Goal: Book appointment/travel/reservation

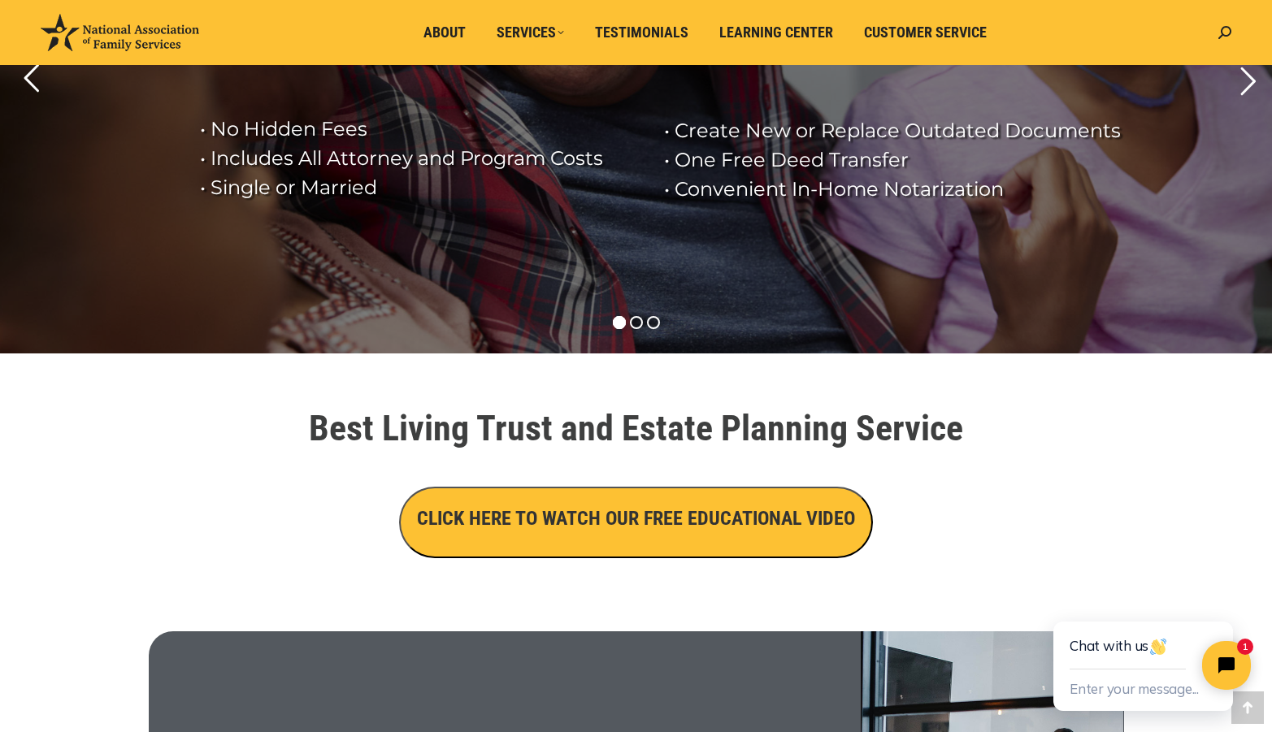
scroll to position [268, 0]
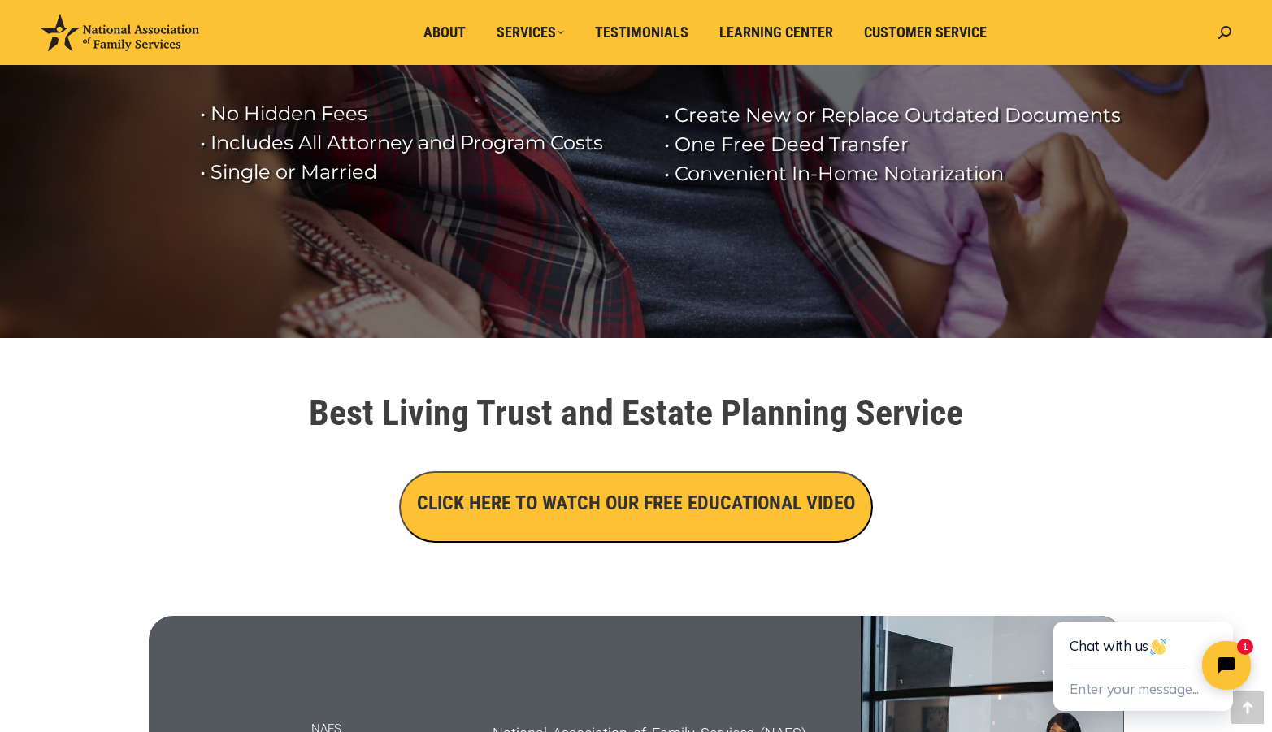
click at [623, 497] on h3 "CLICK HERE TO WATCH OUR FREE EDUCATIONAL VIDEO" at bounding box center [636, 503] width 438 height 28
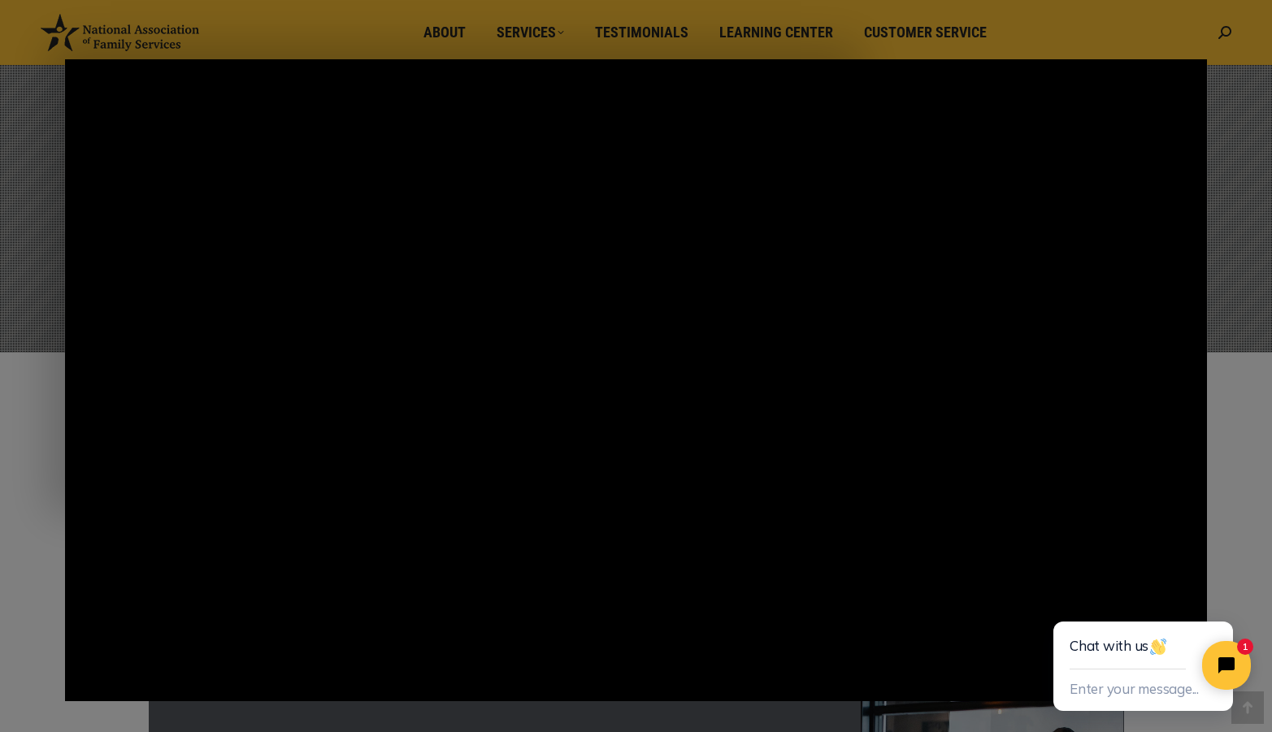
scroll to position [248, 0]
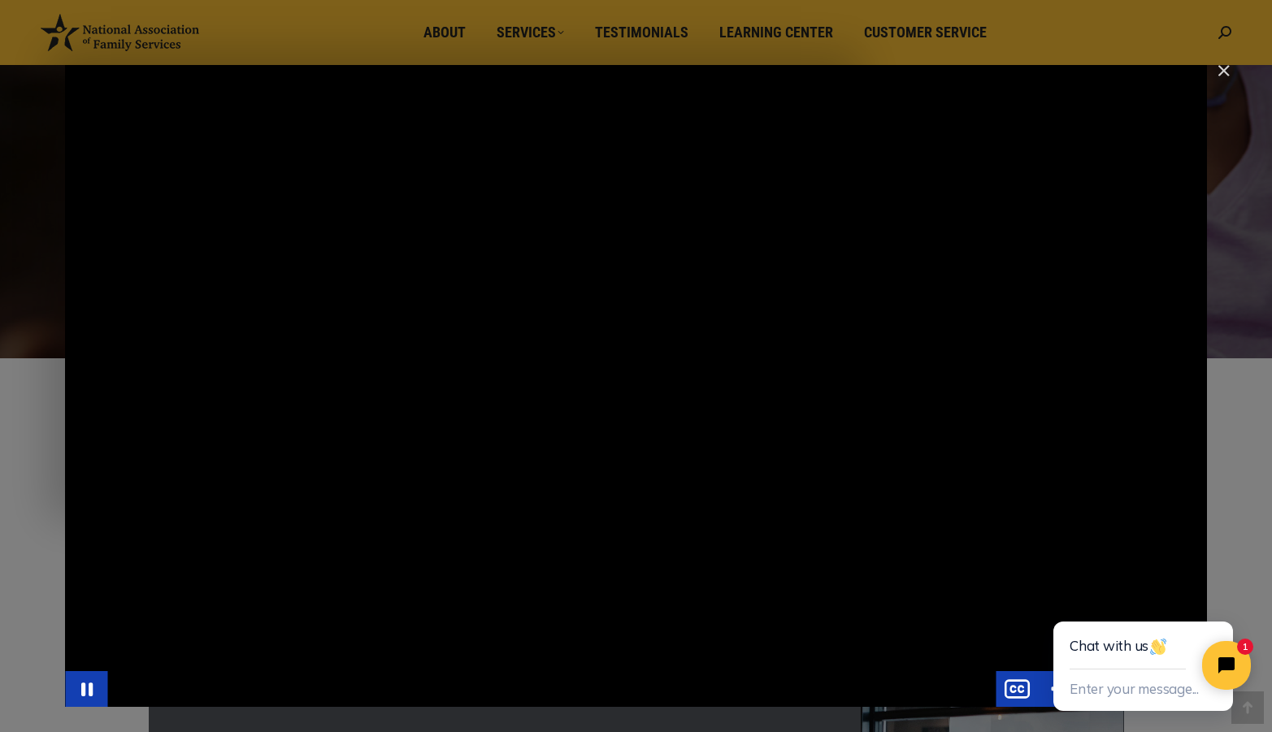
drag, startPoint x: 541, startPoint y: 493, endPoint x: 529, endPoint y: 529, distance: 37.5
click at [529, 529] on div "Main Video - Full Webinar (Emma) Landon V1.4" at bounding box center [636, 386] width 1142 height 642
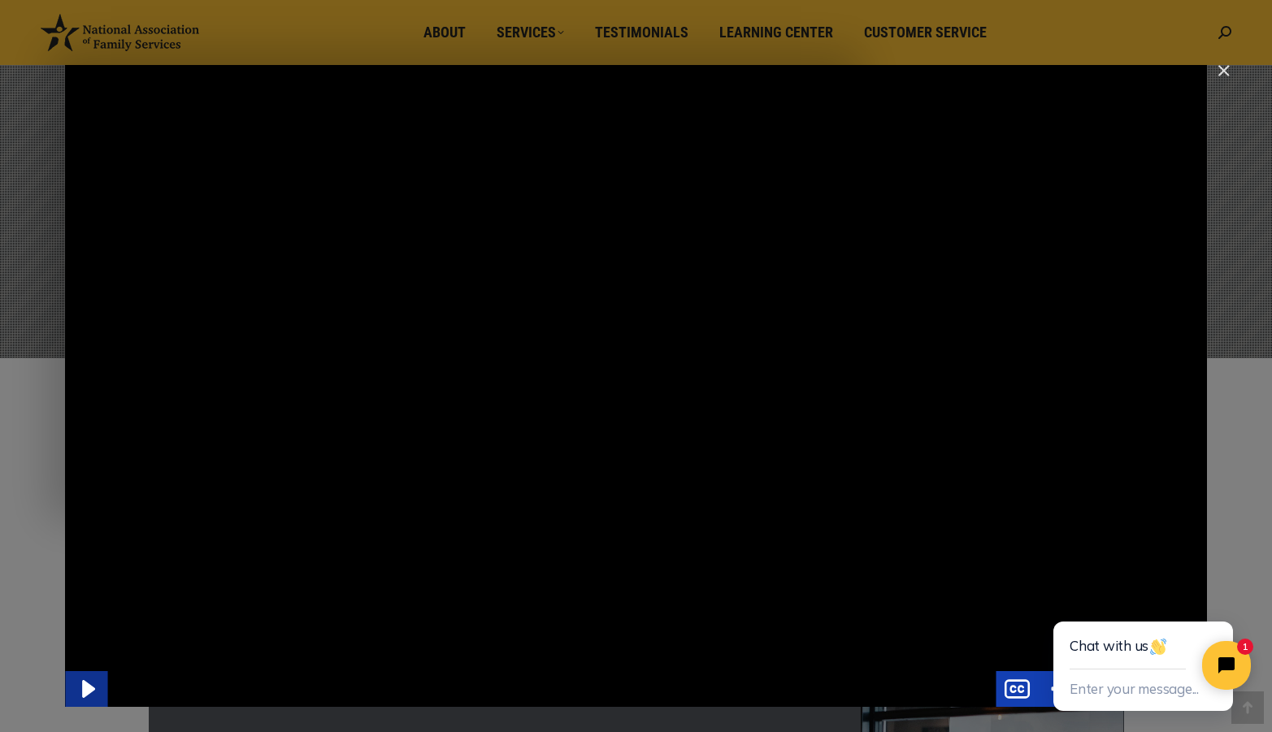
click at [91, 687] on icon "Play Video" at bounding box center [88, 689] width 50 height 43
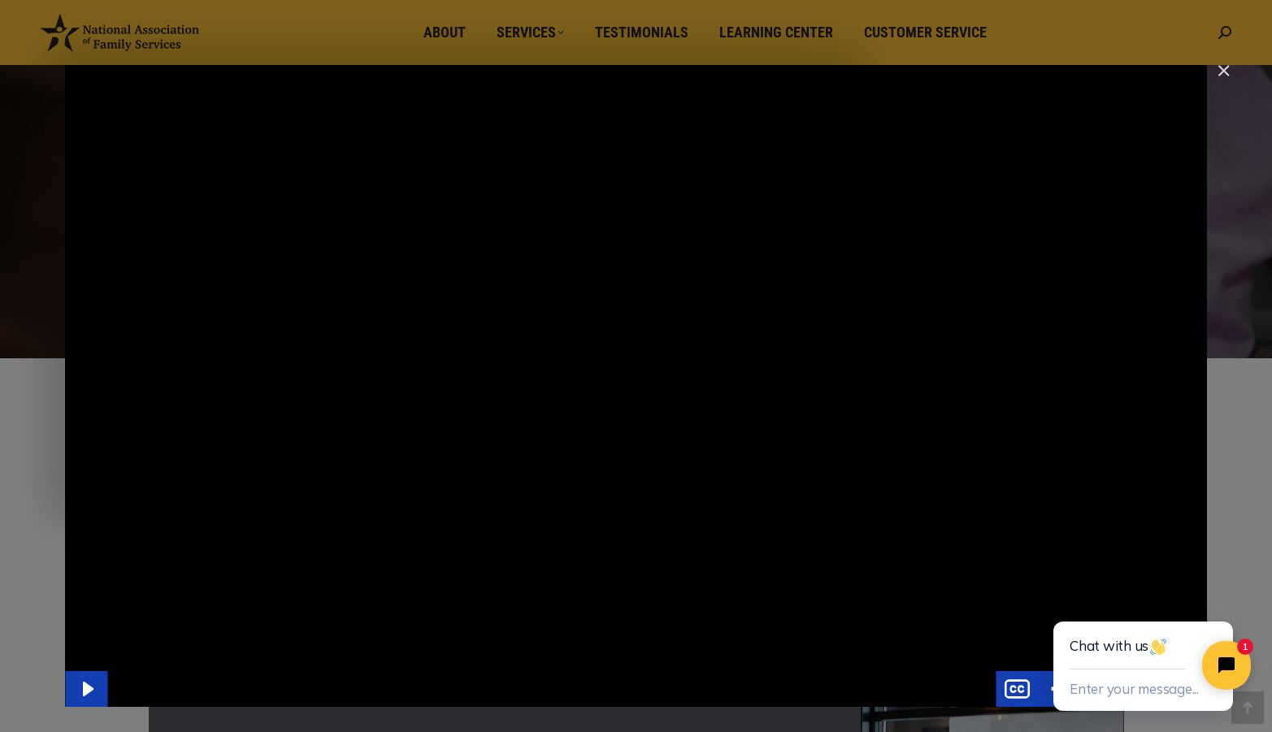
click at [708, 398] on div "Main Video - Full Webinar (Emma) Landon V1.4" at bounding box center [636, 386] width 1142 height 642
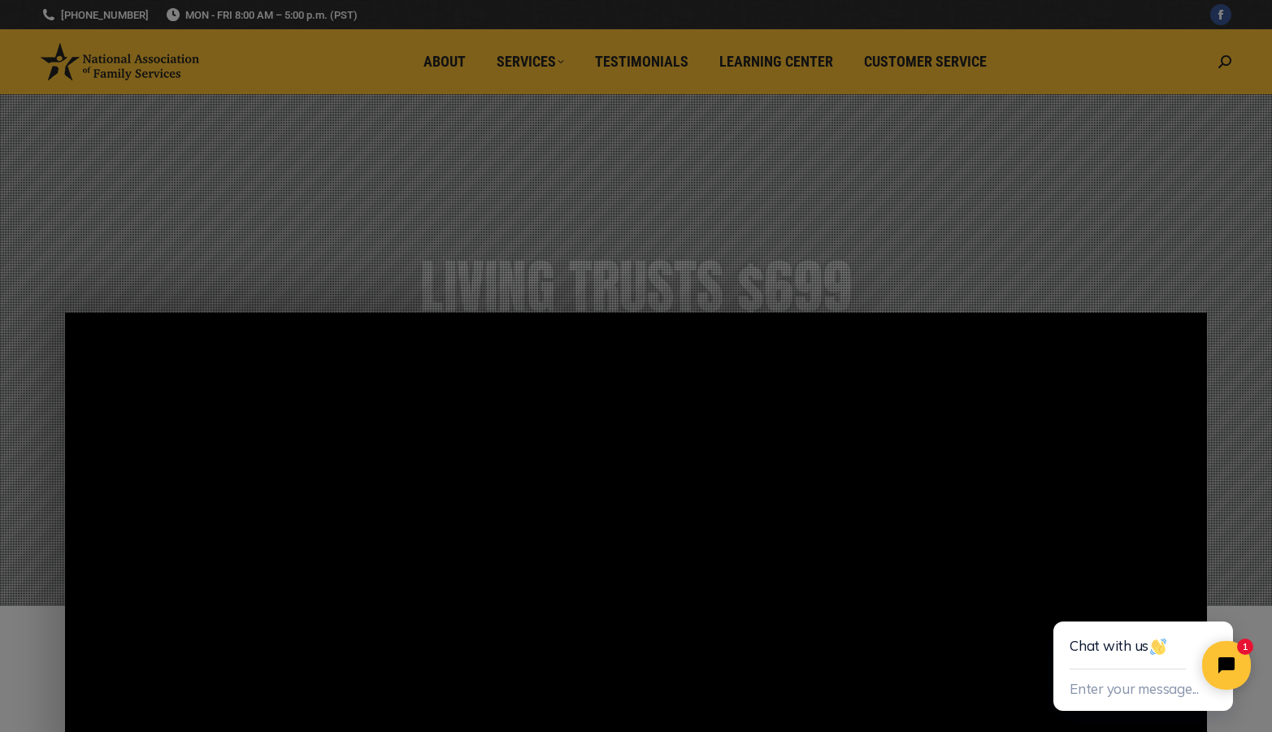
scroll to position [0, 0]
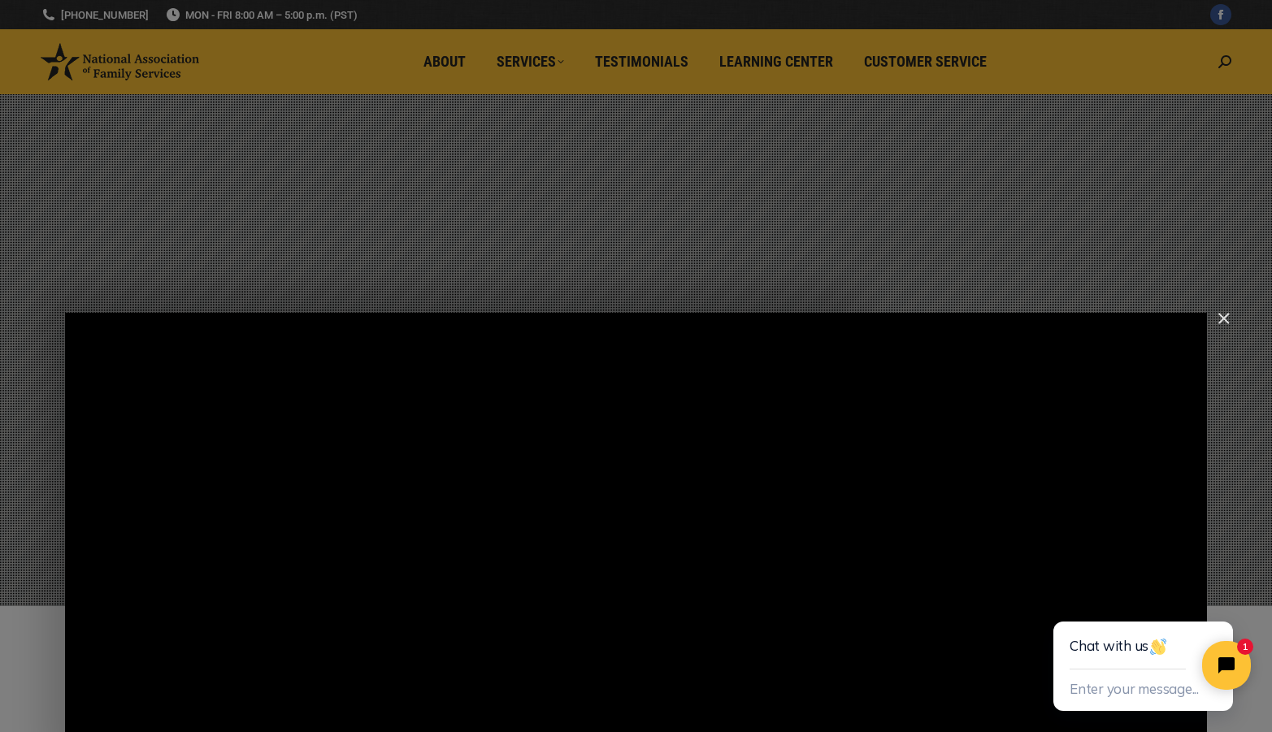
click at [1227, 319] on img "Close" at bounding box center [1217, 326] width 28 height 28
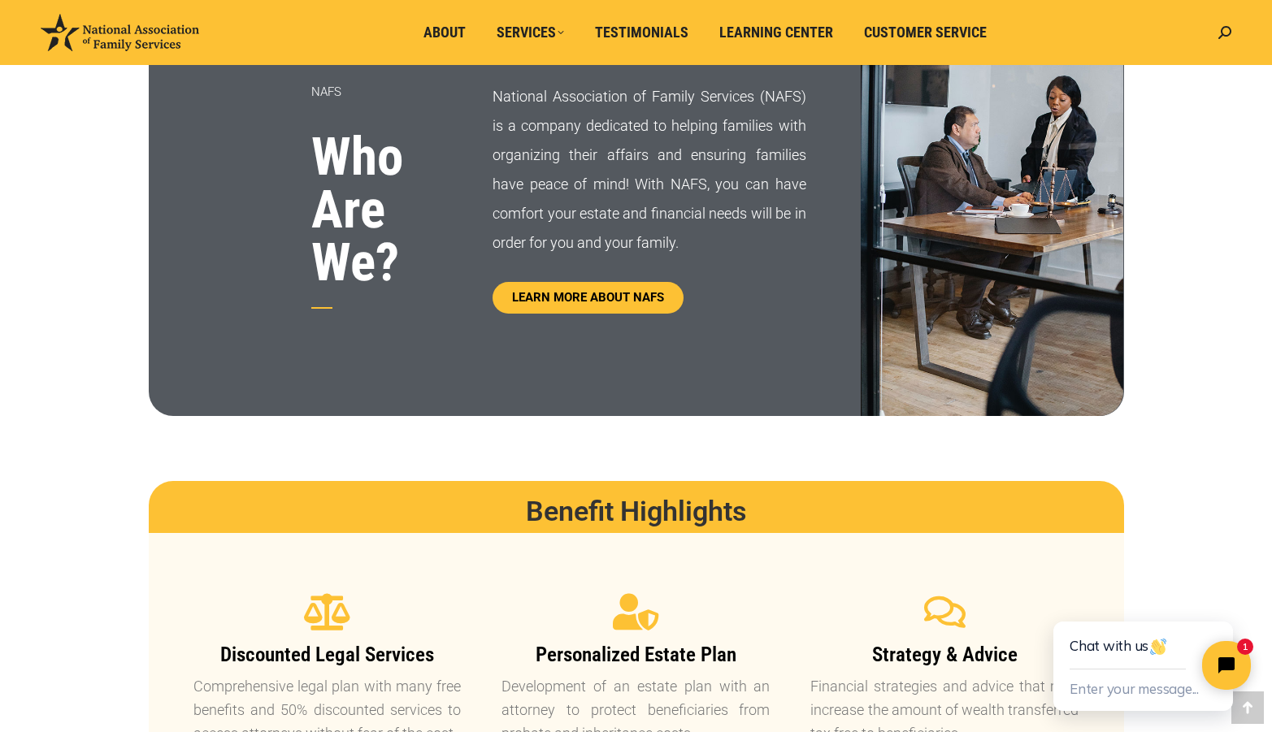
scroll to position [863, 0]
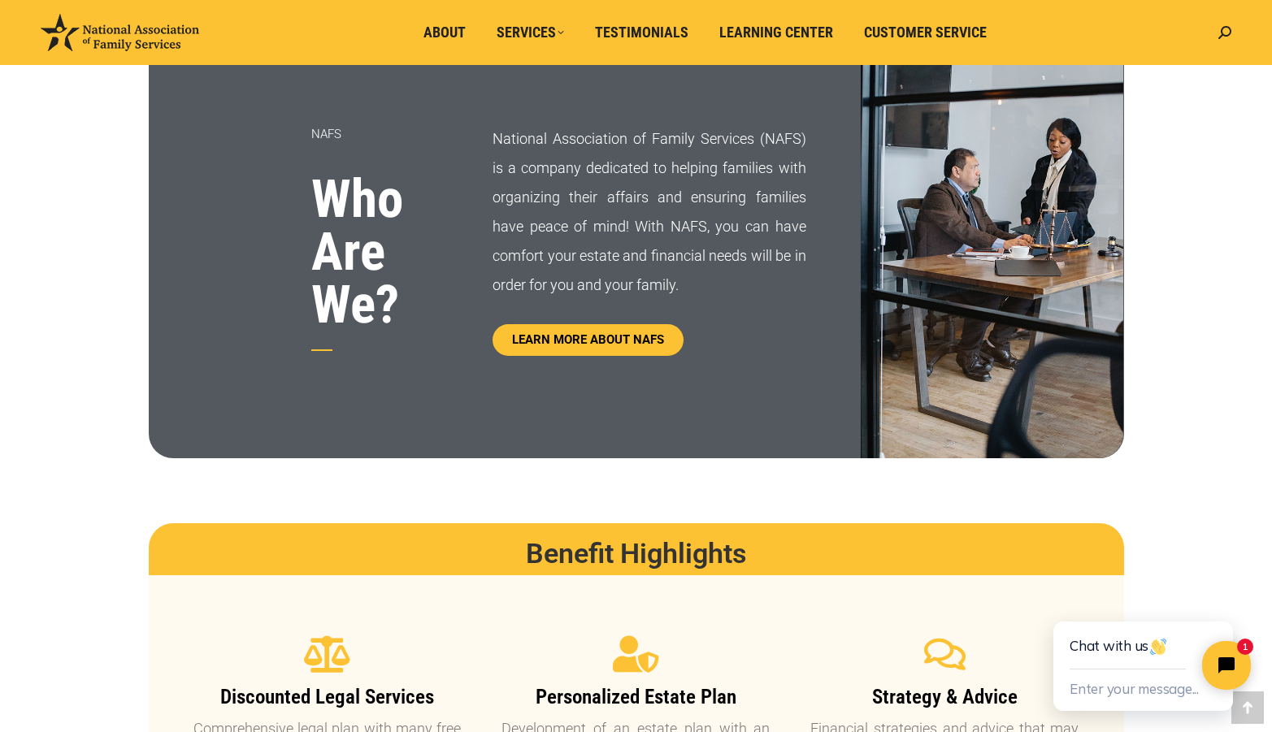
click at [562, 432] on div "National Association of Family Services (NAFS) is a company dedicated to helpin…" at bounding box center [677, 239] width 368 height 437
drag, startPoint x: 558, startPoint y: 451, endPoint x: 552, endPoint y: 443, distance: 9.9
click at [556, 447] on div "National Association of Family Services (NAFS) is a company dedicated to helpin…" at bounding box center [677, 239] width 368 height 437
click at [268, 189] on div "NAFS Who Are We?" at bounding box center [321, 239] width 345 height 437
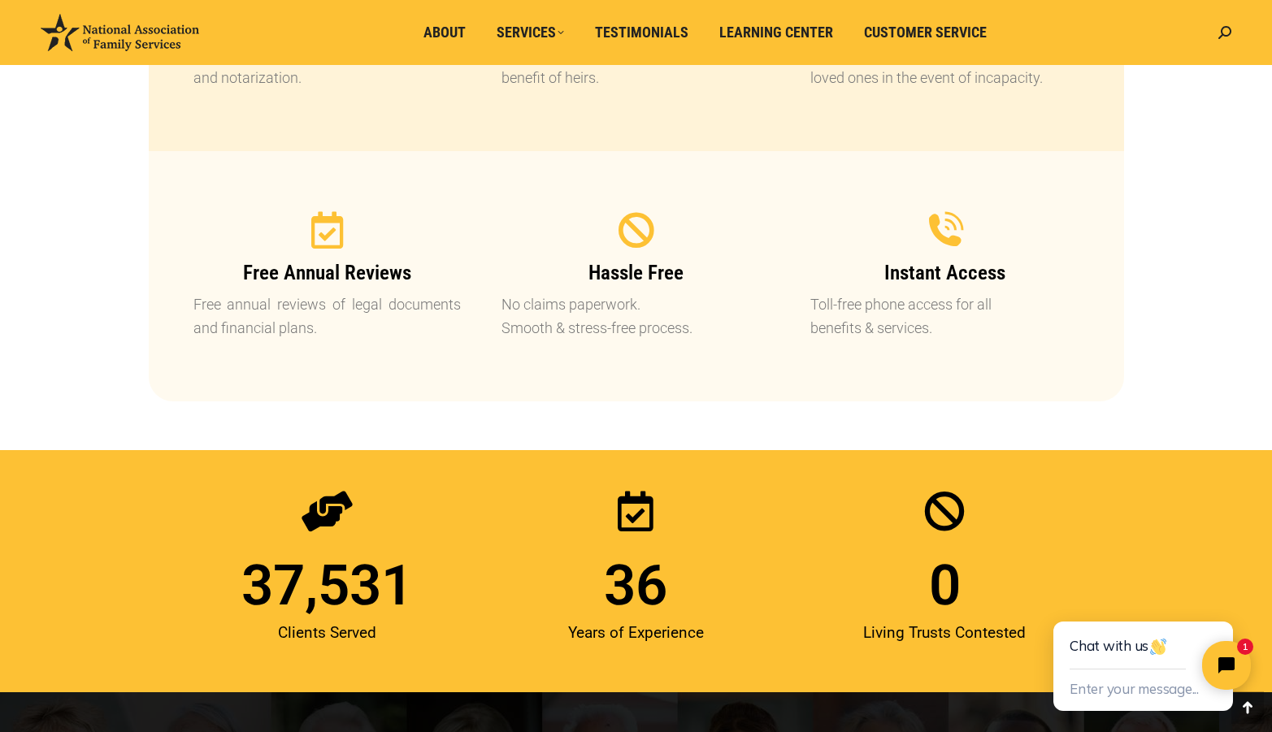
scroll to position [1812, 0]
click at [827, 523] on div at bounding box center [944, 515] width 293 height 50
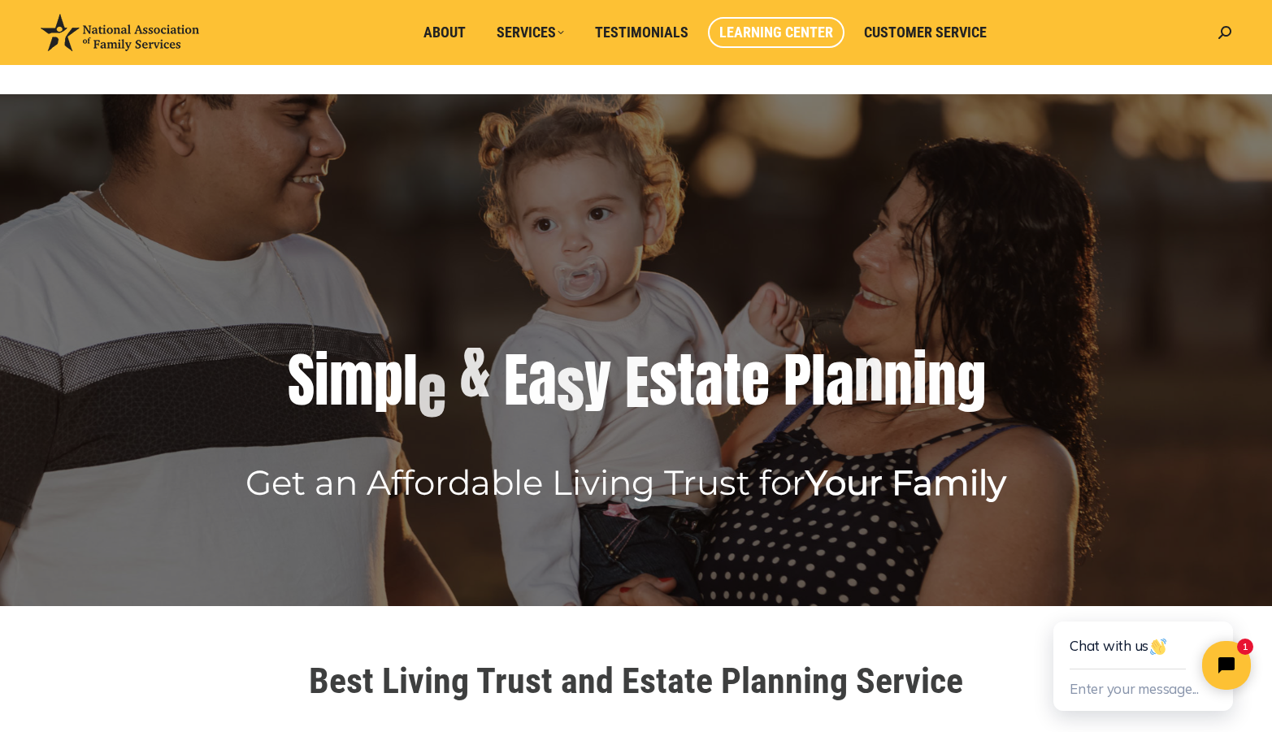
scroll to position [63, 0]
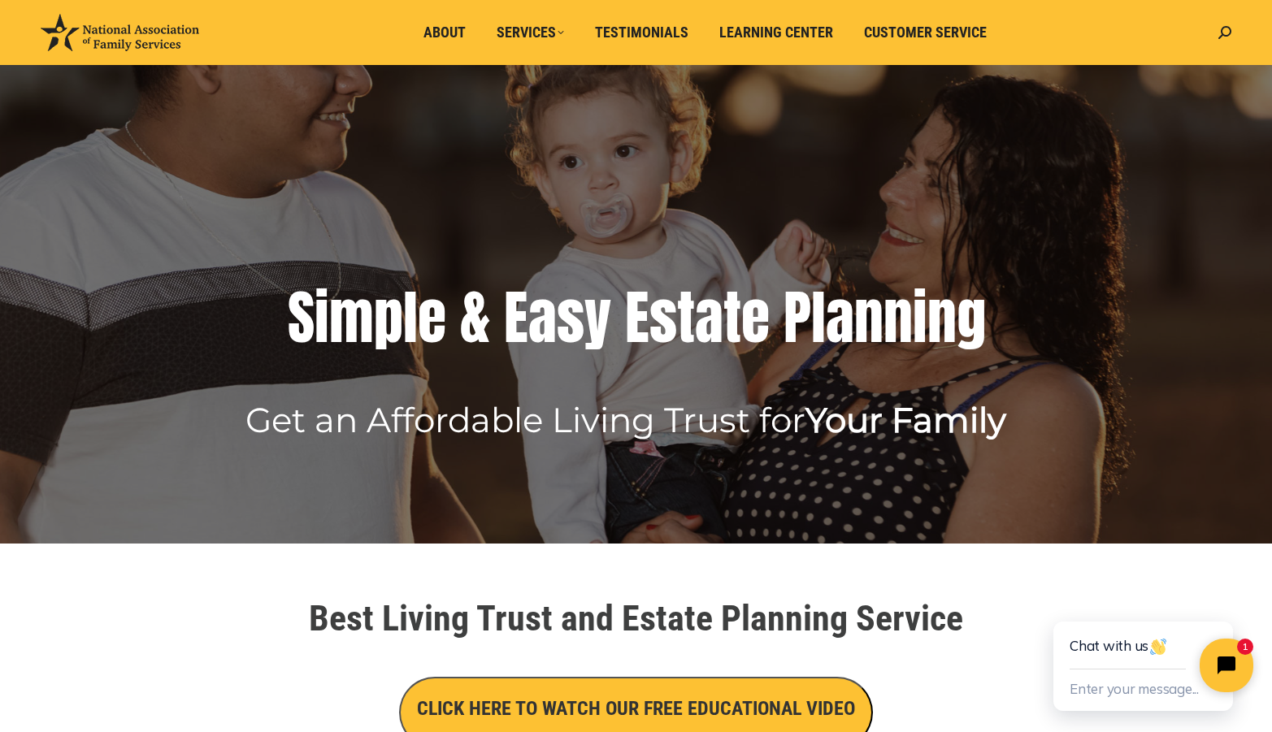
click at [1235, 659] on icon "Close chat widget" at bounding box center [1235, 665] width 25 height 25
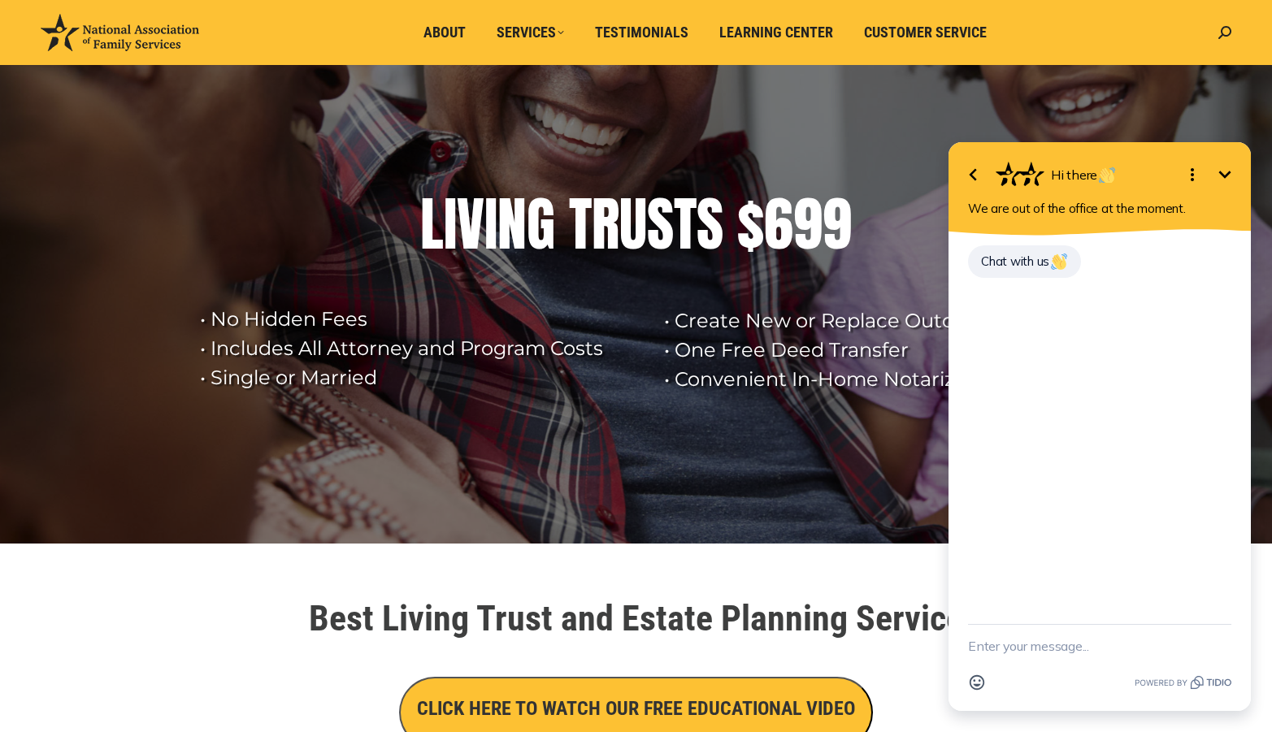
click at [992, 310] on div "Chat with us" at bounding box center [1100, 430] width 302 height 389
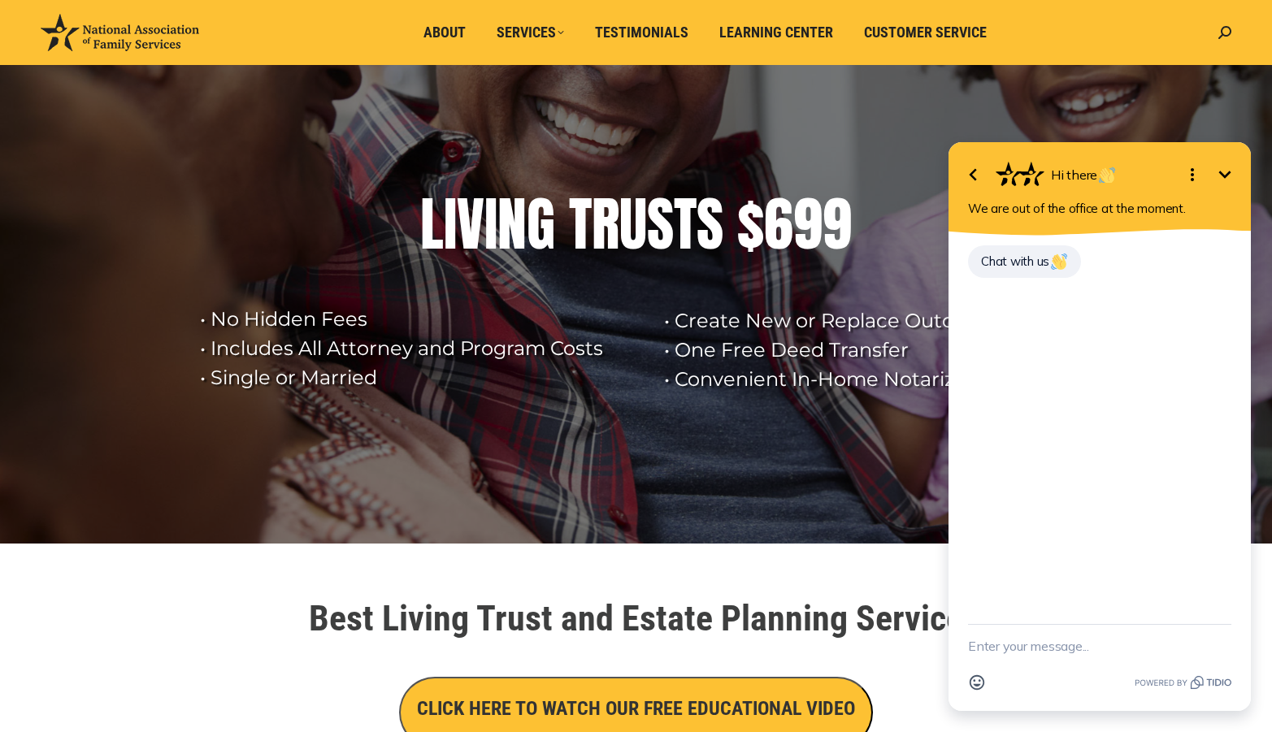
click at [972, 646] on textarea "New message" at bounding box center [1099, 646] width 263 height 42
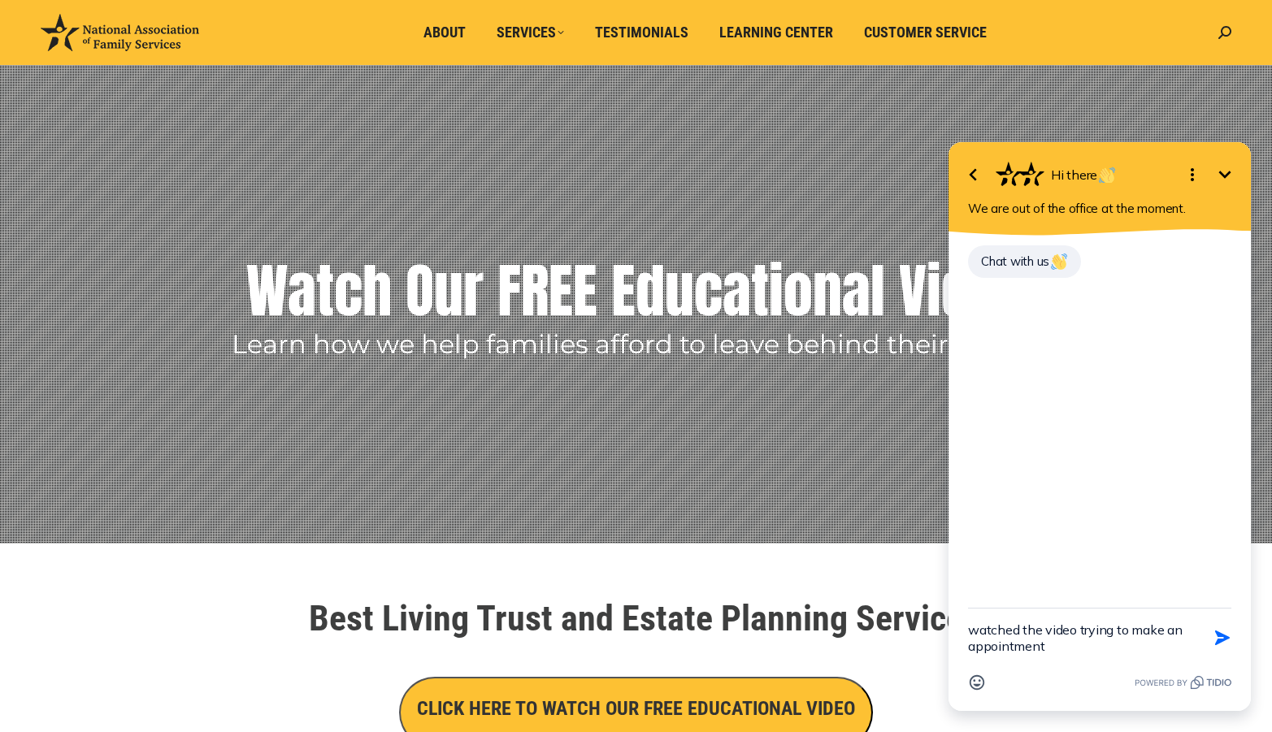
type textarea "watched the video trying to make an appointment"
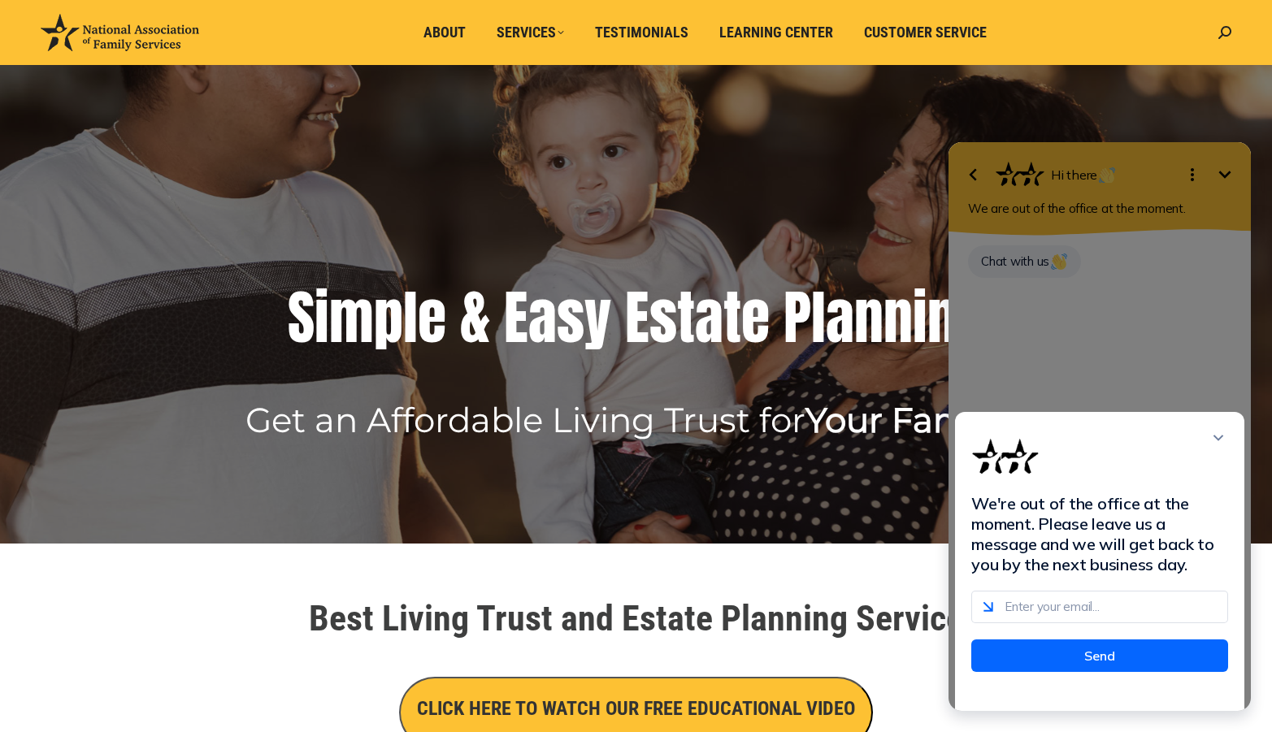
click at [1062, 341] on div "We're out of the office at the moment. Please leave us a message and we will ge…" at bounding box center [1100, 426] width 302 height 569
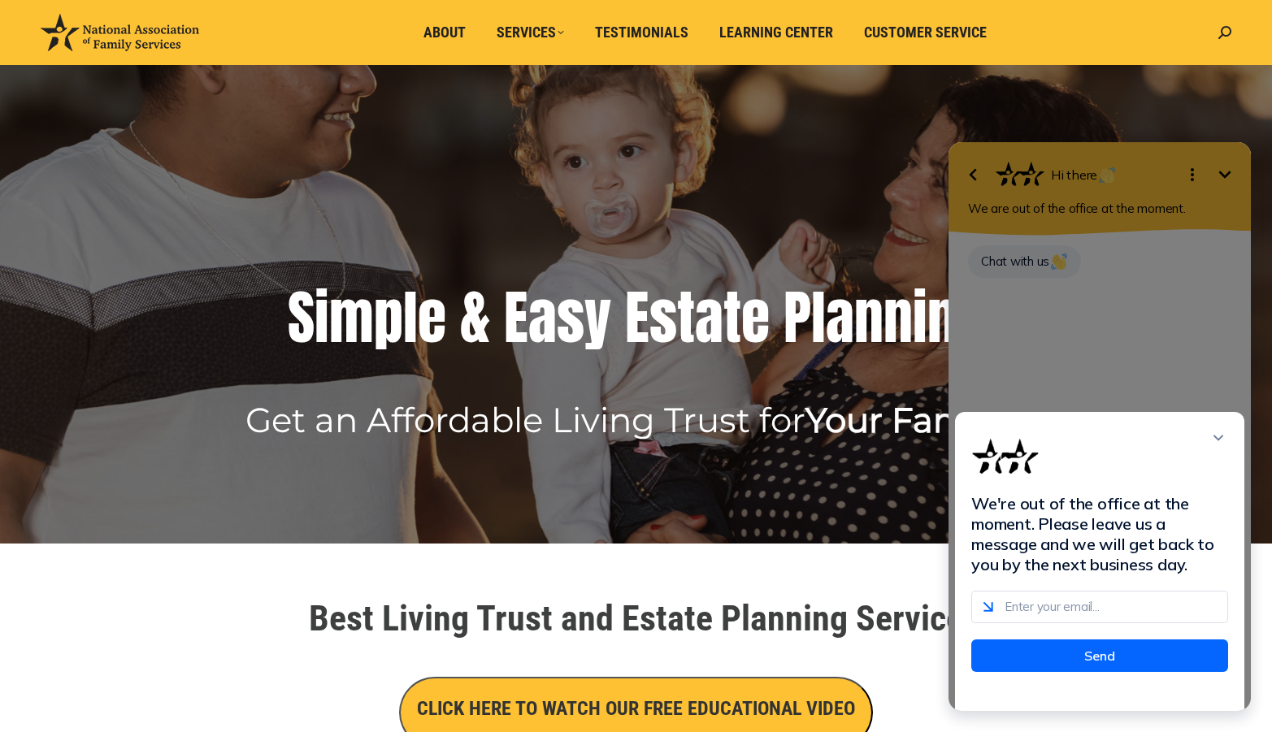
click at [620, 264] on rs-layer at bounding box center [636, 288] width 1272 height 512
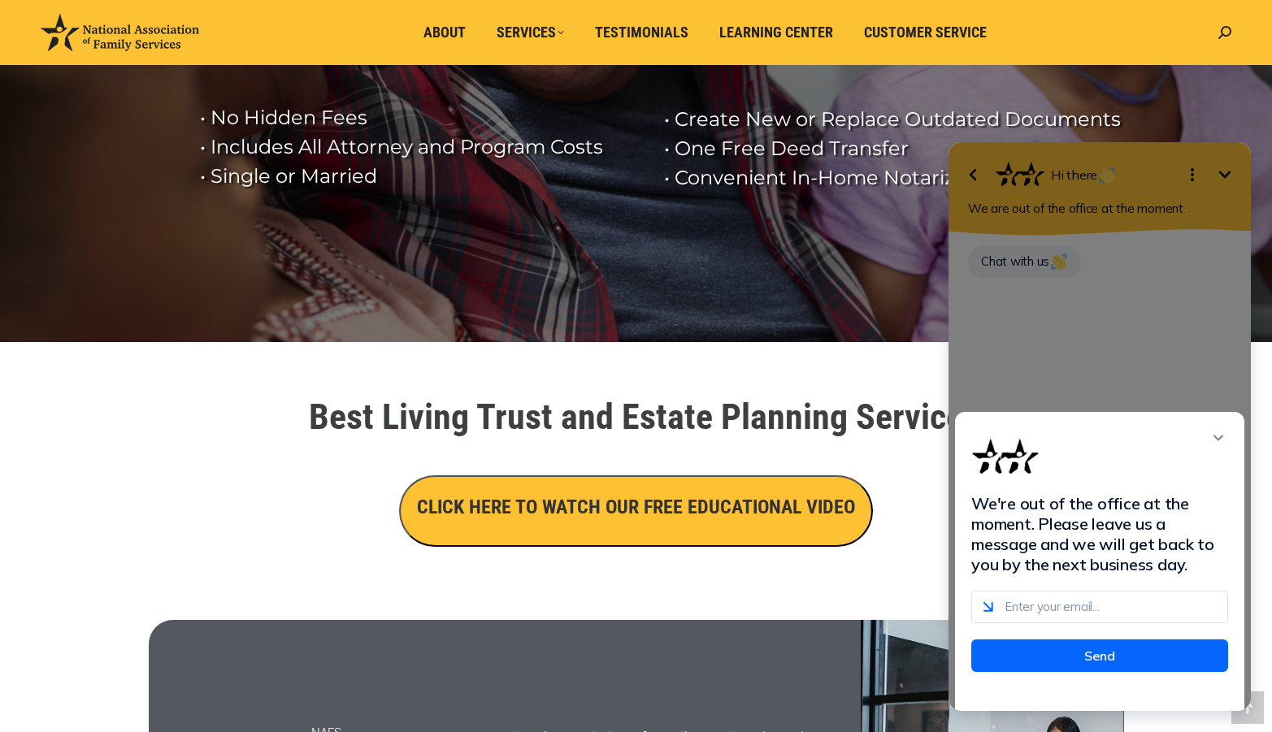
scroll to position [291, 0]
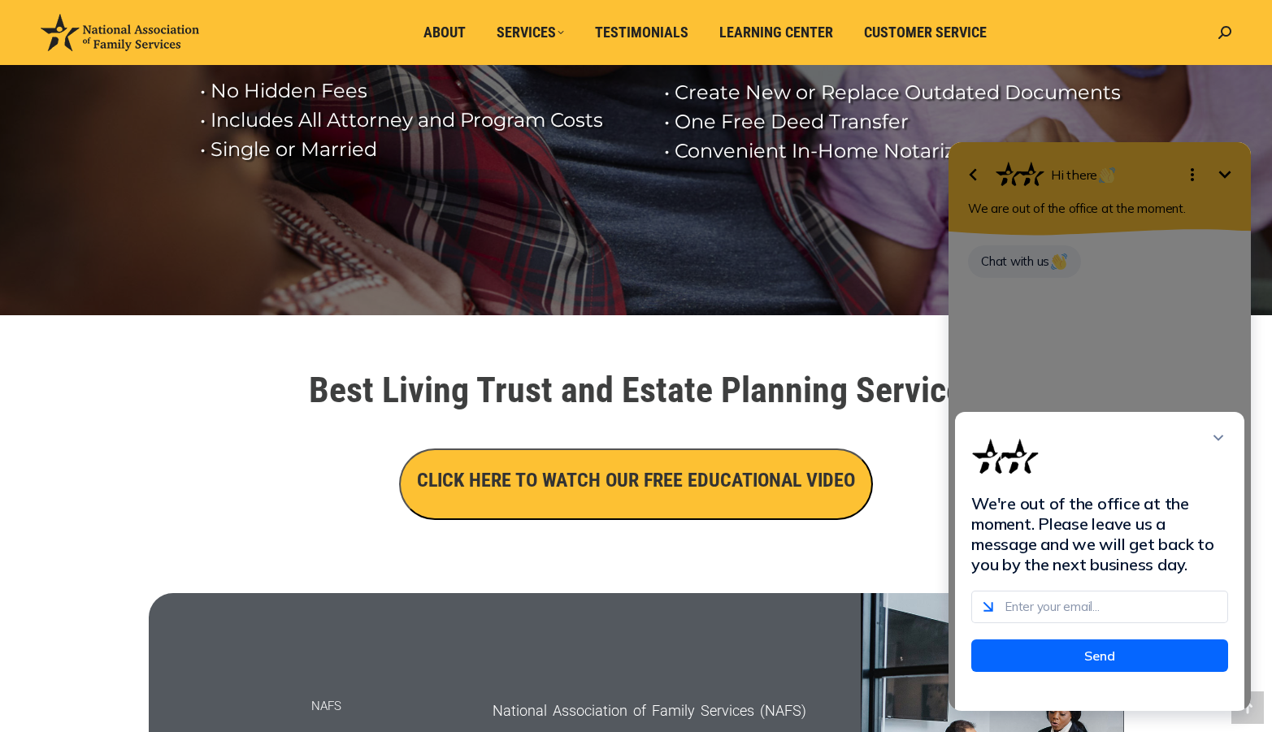
click at [644, 473] on h3 "CLICK HERE TO WATCH OUR FREE EDUCATIONAL VIDEO" at bounding box center [636, 481] width 438 height 28
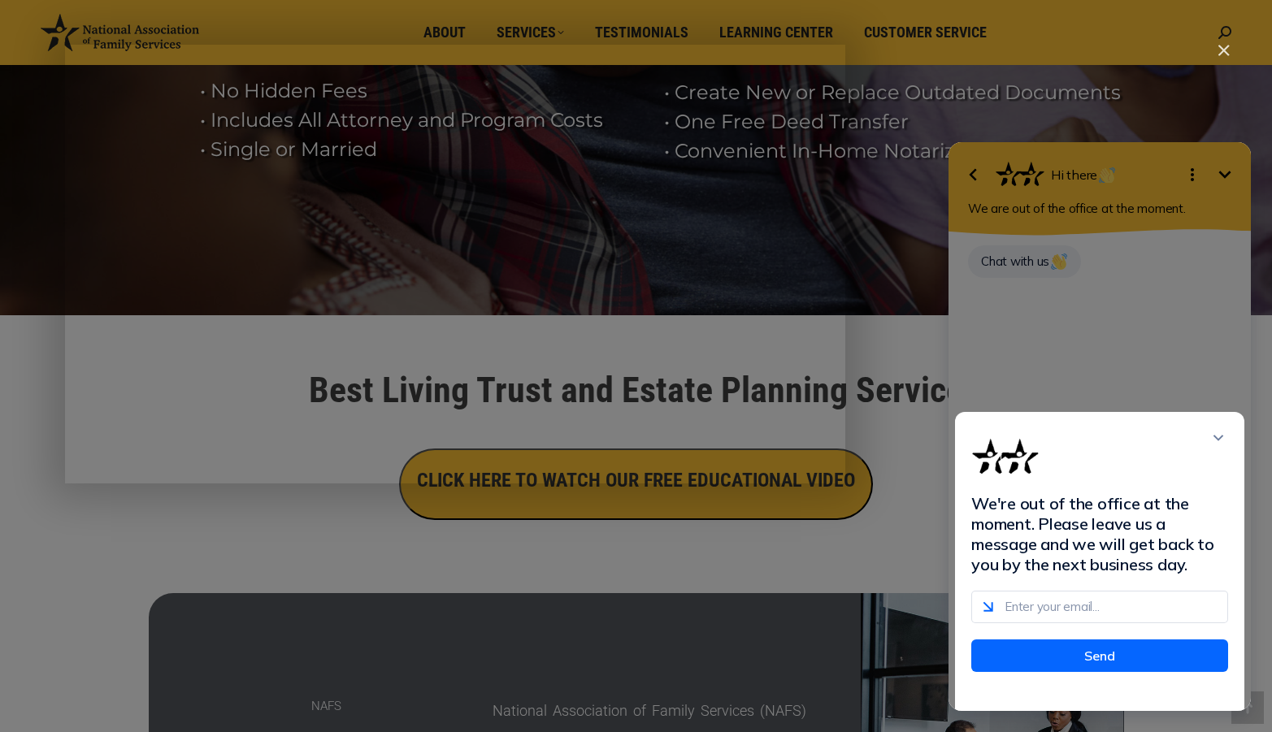
click at [1222, 49] on img "Close" at bounding box center [1217, 58] width 28 height 28
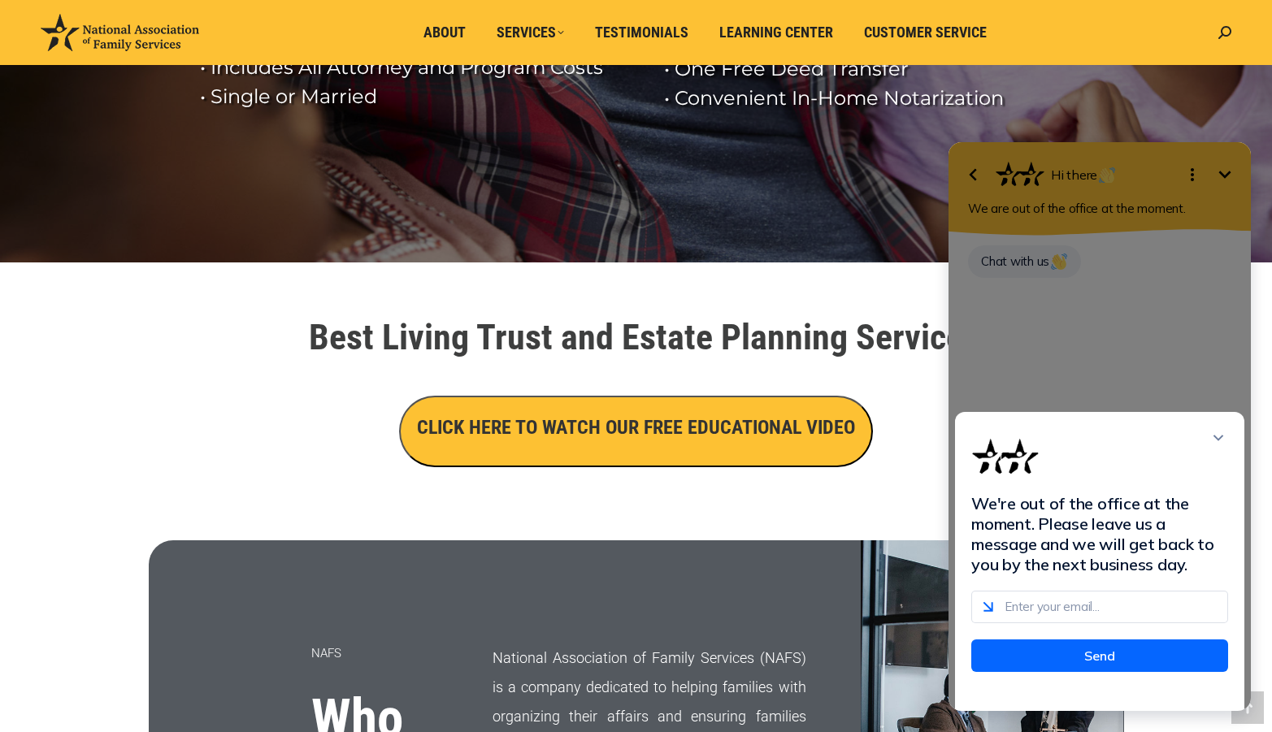
click at [1104, 535] on span "We're out of the office at the moment. Please leave us a message and we will ge…" at bounding box center [1092, 533] width 243 height 81
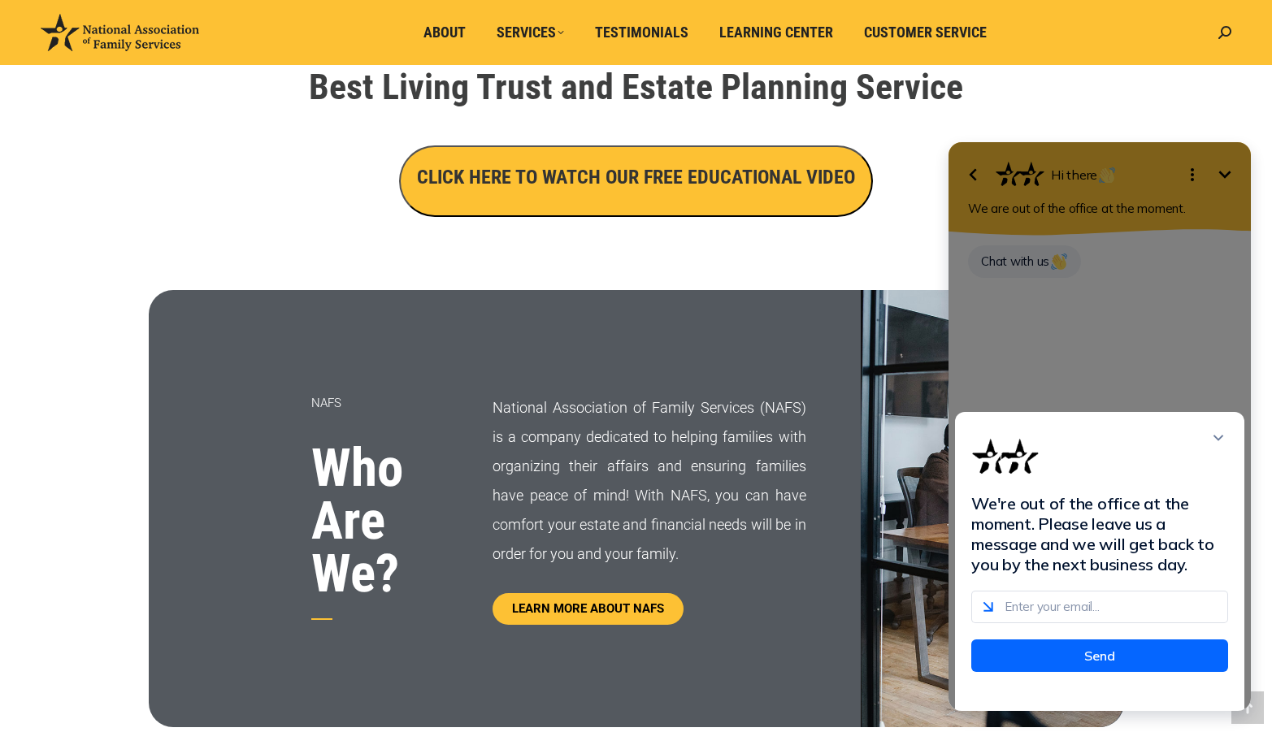
scroll to position [541, 0]
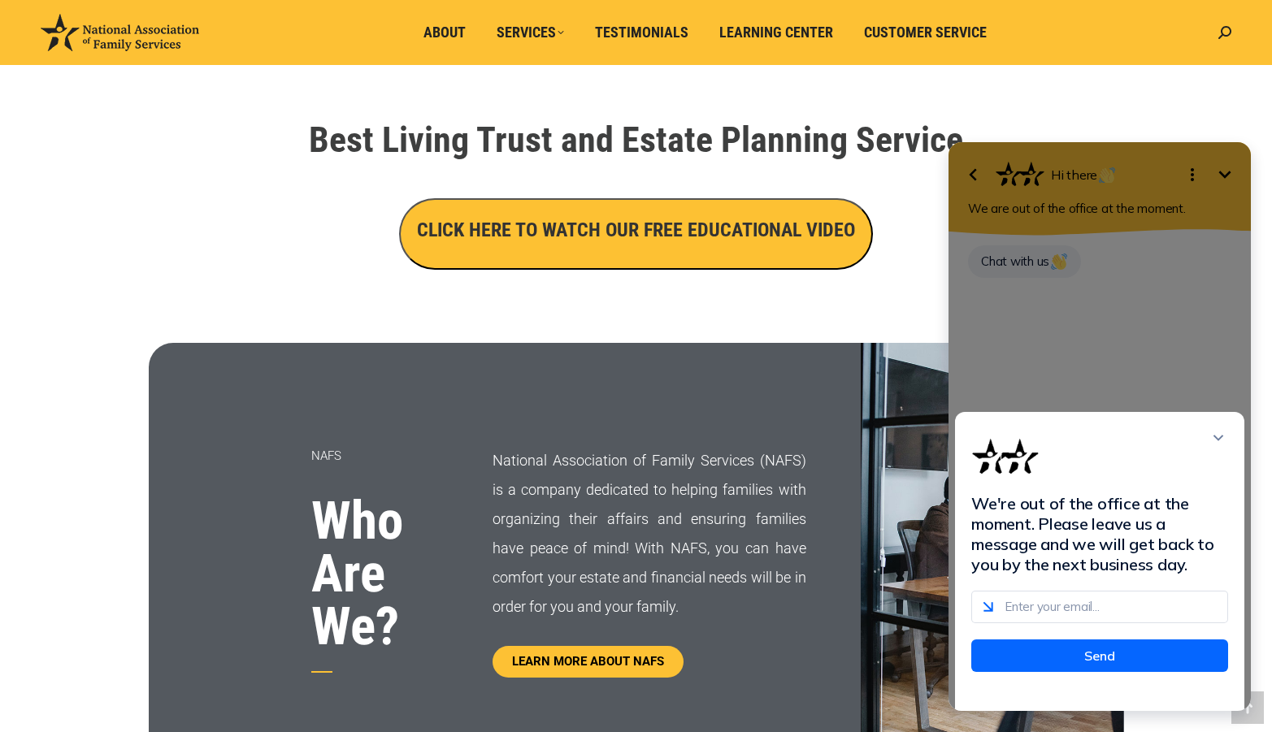
click at [1220, 442] on icon "Close modal" at bounding box center [1218, 438] width 16 height 16
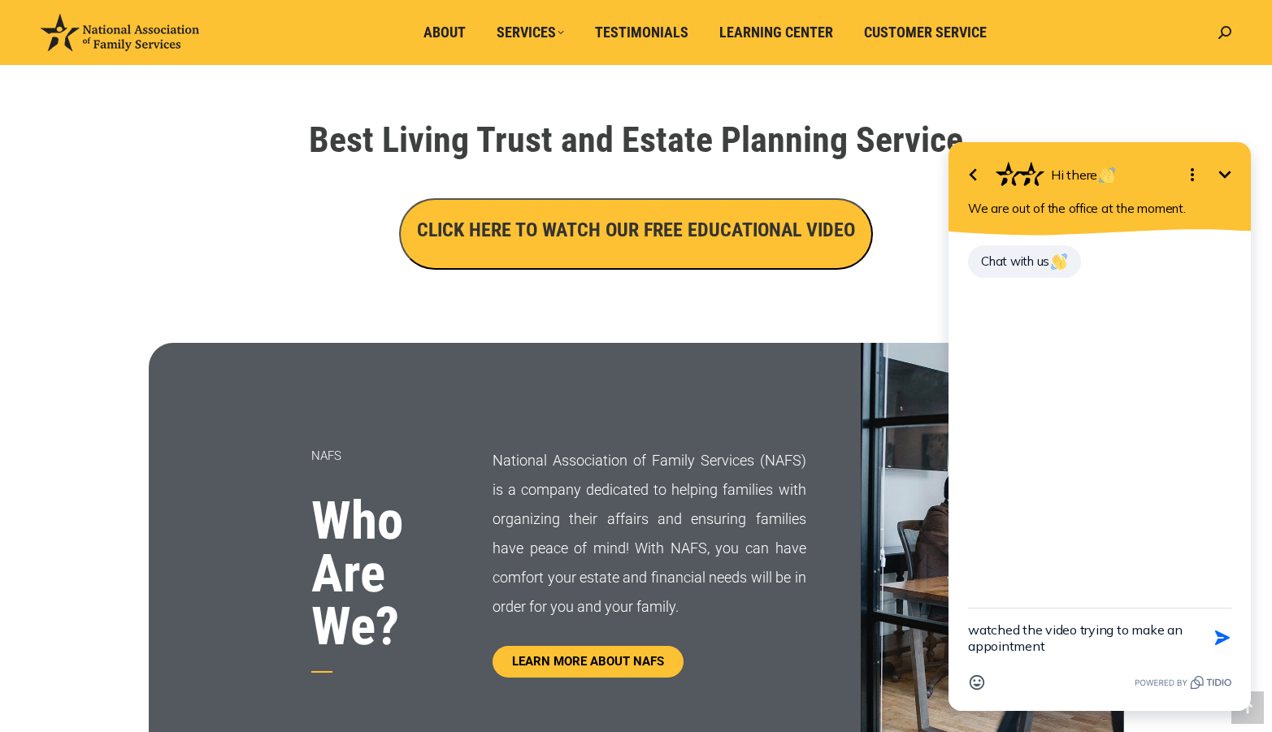
click at [1226, 172] on icon "Minimize" at bounding box center [1225, 175] width 20 height 20
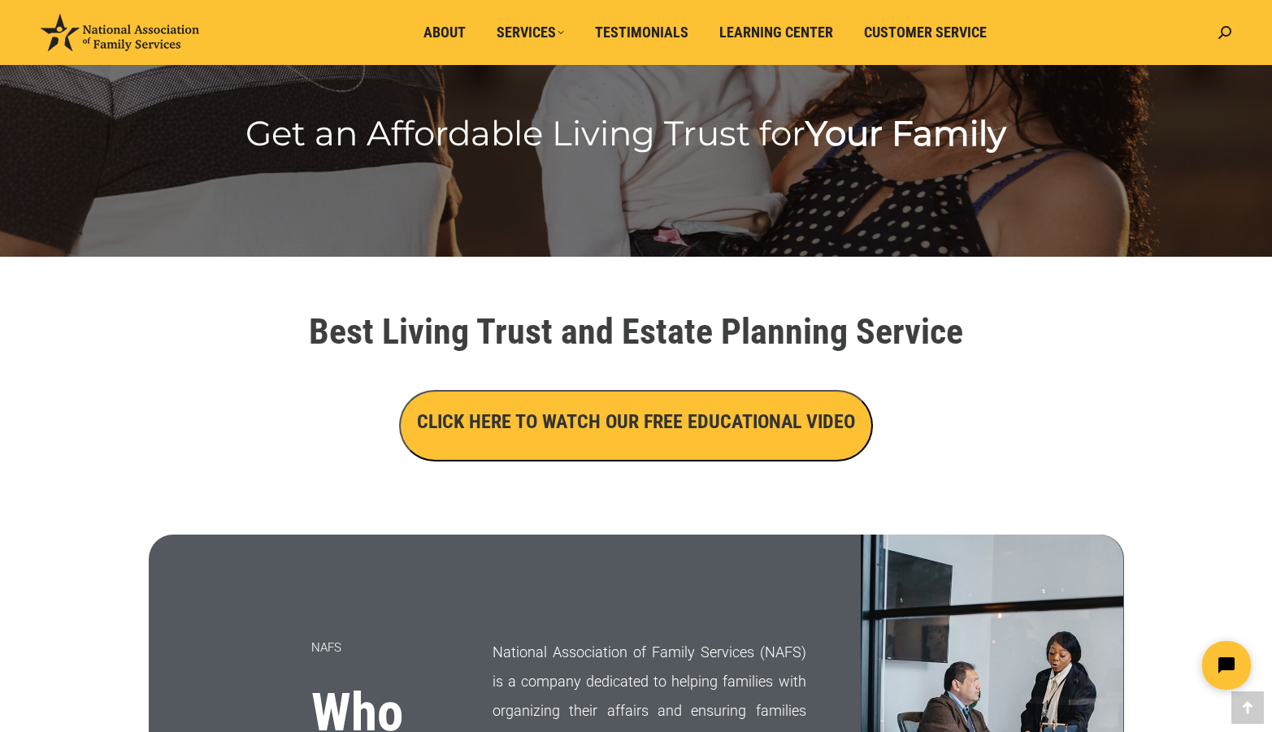
scroll to position [350, 0]
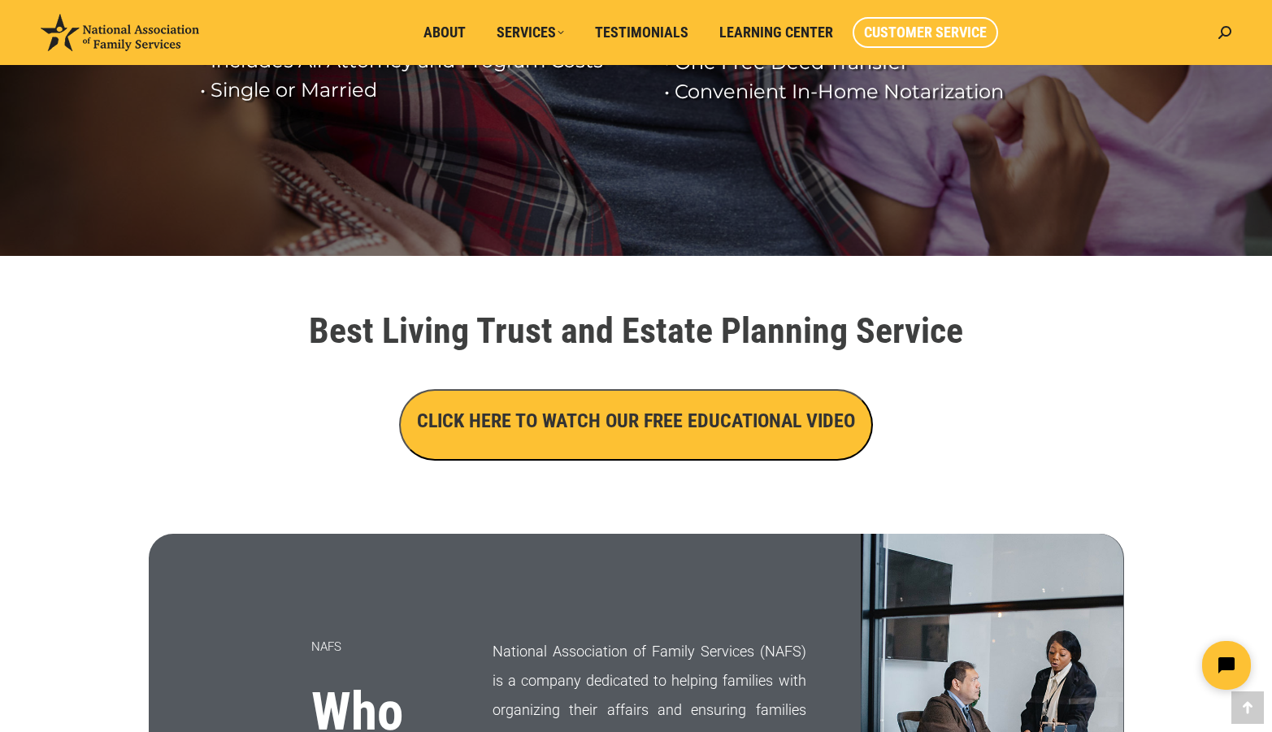
click at [919, 25] on span "Customer Service" at bounding box center [925, 33] width 123 height 18
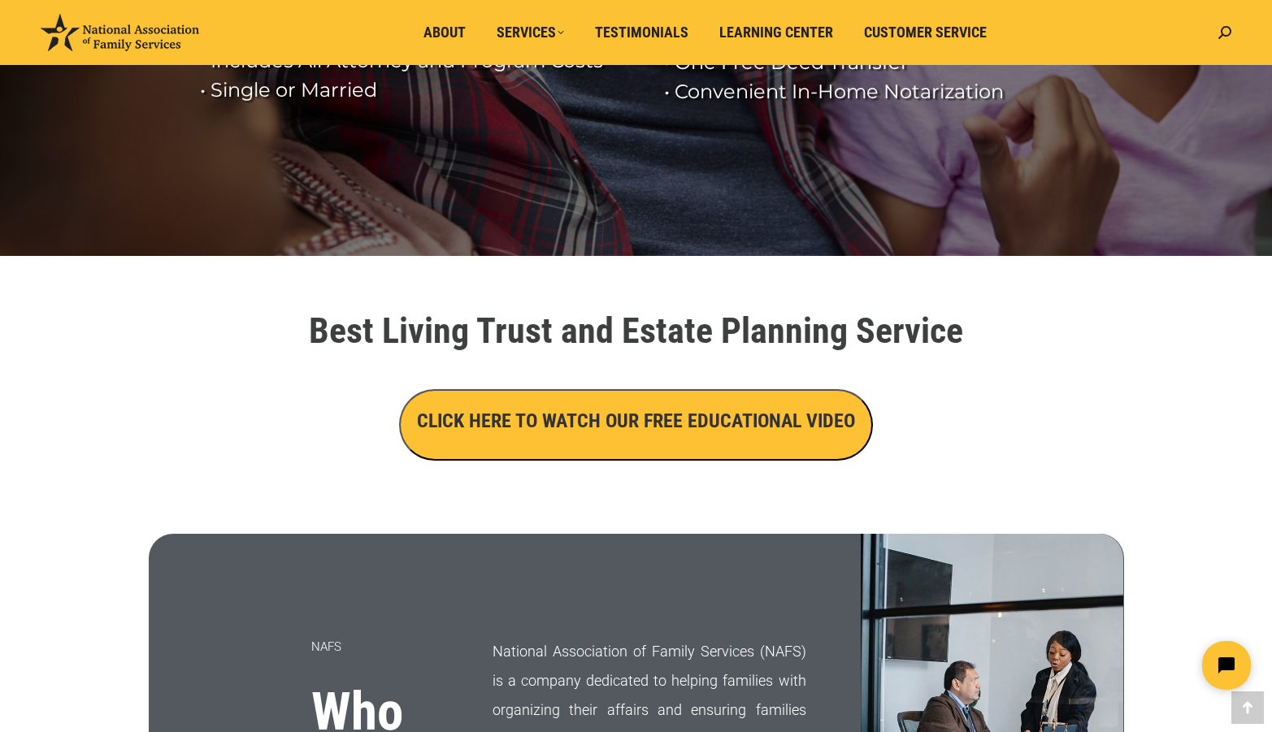
click at [602, 415] on h3 "CLICK HERE TO WATCH OUR FREE EDUCATIONAL VIDEO" at bounding box center [636, 421] width 438 height 28
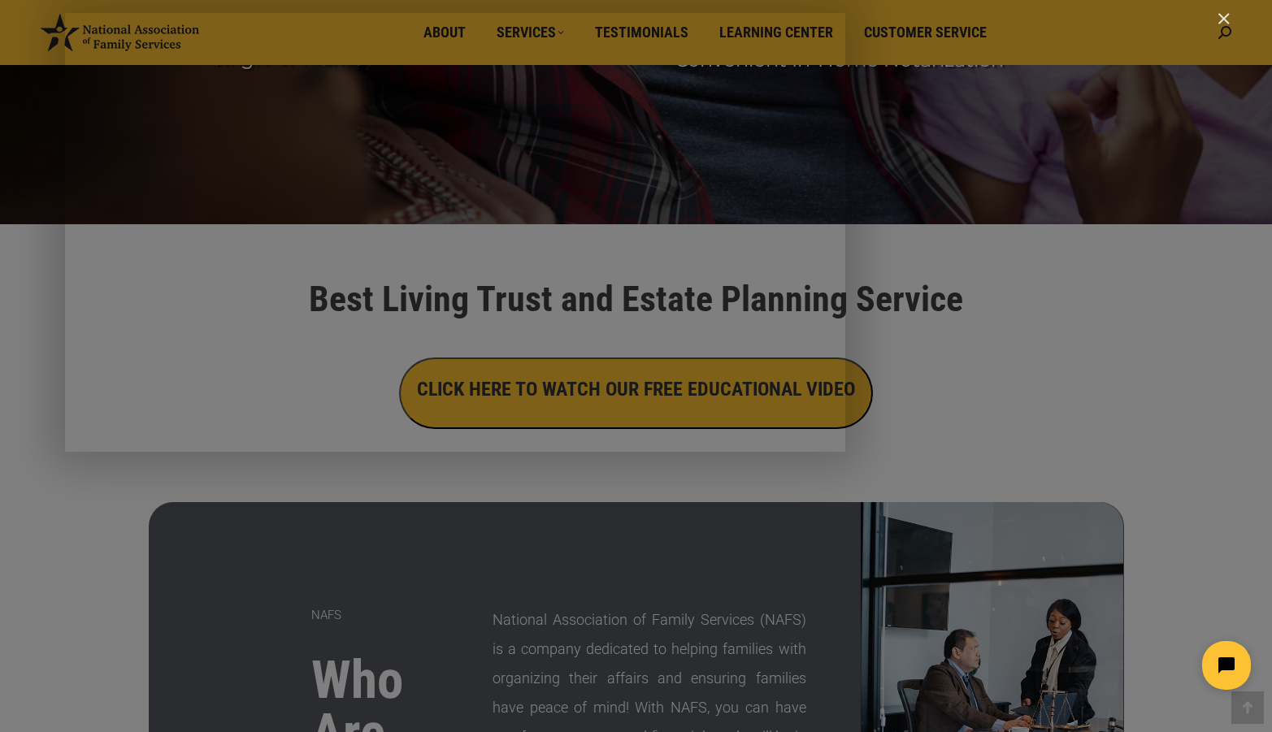
scroll to position [391, 0]
